Goal: Task Accomplishment & Management: Complete application form

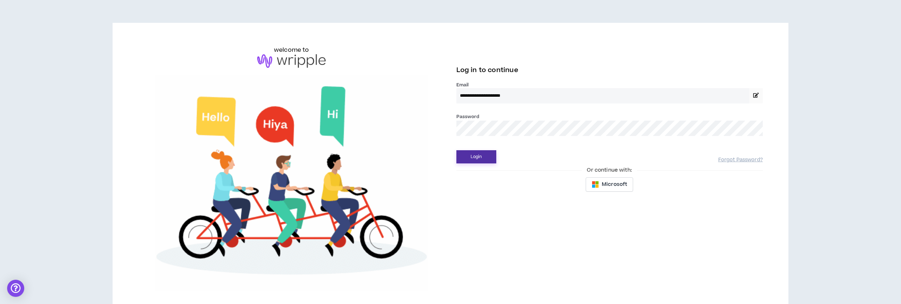
click at [473, 158] on button "Login" at bounding box center [477, 156] width 40 height 13
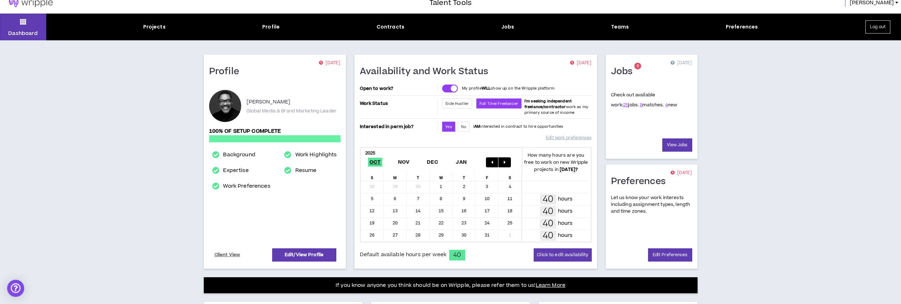
scroll to position [177, 0]
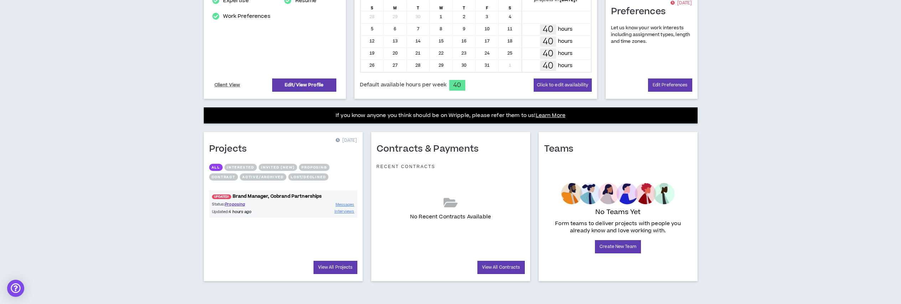
click at [277, 194] on link "UPDATED! Brand Manager, Cobrand Partnerships" at bounding box center [283, 196] width 148 height 7
